Goal: Information Seeking & Learning: Learn about a topic

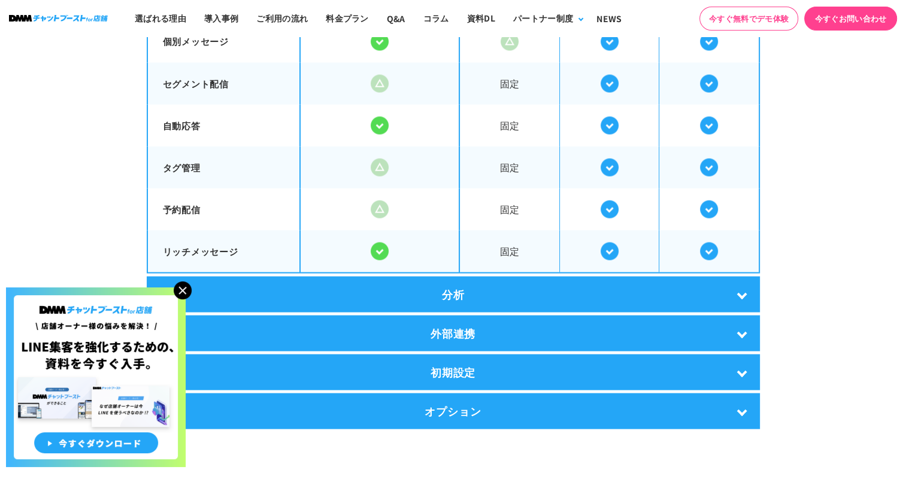
scroll to position [2275, 0]
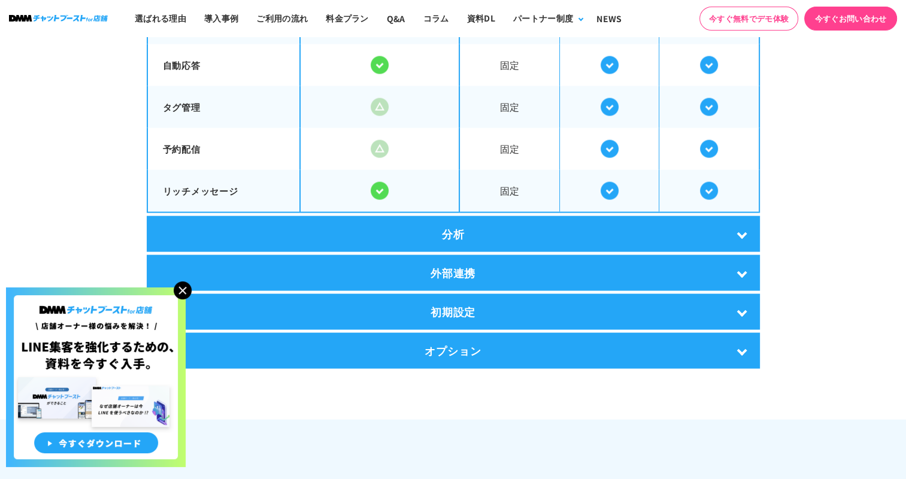
click at [736, 257] on div "外部連携" at bounding box center [453, 273] width 613 height 36
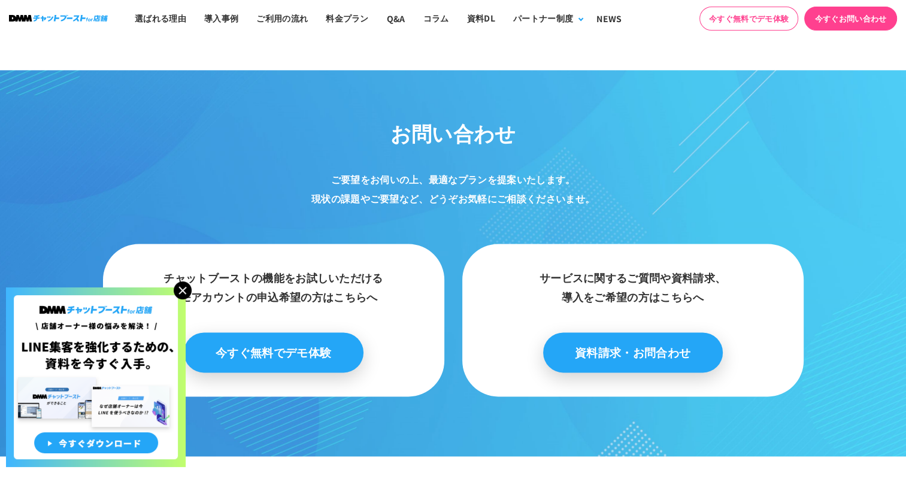
scroll to position [6395, 0]
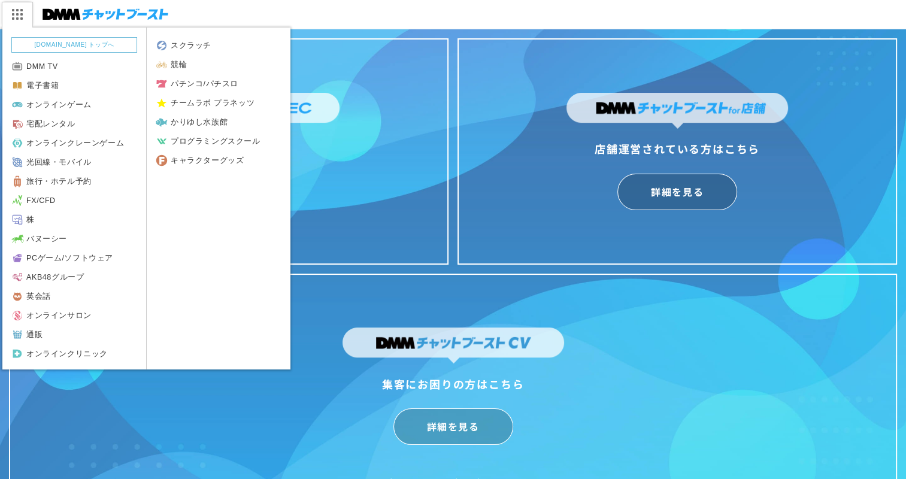
click at [20, 6] on img at bounding box center [17, 14] width 30 height 25
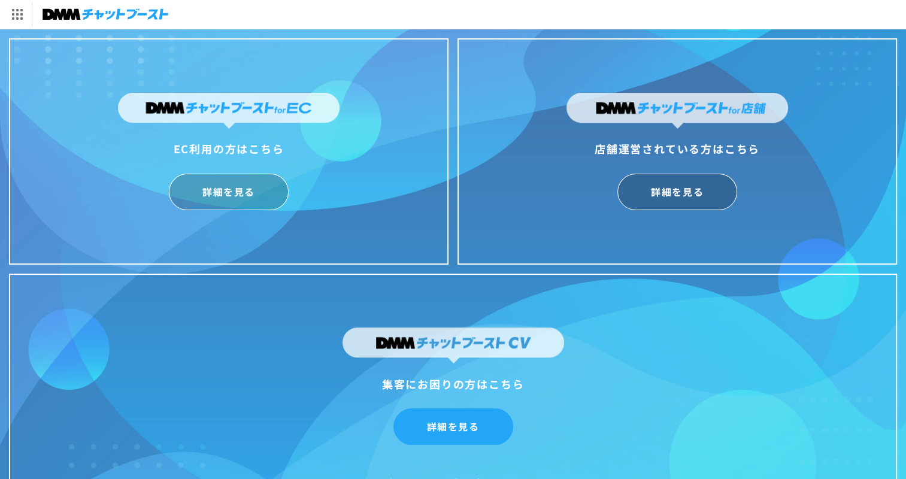
click at [457, 418] on link "詳細を見る" at bounding box center [453, 426] width 120 height 37
